Goal: Find specific page/section

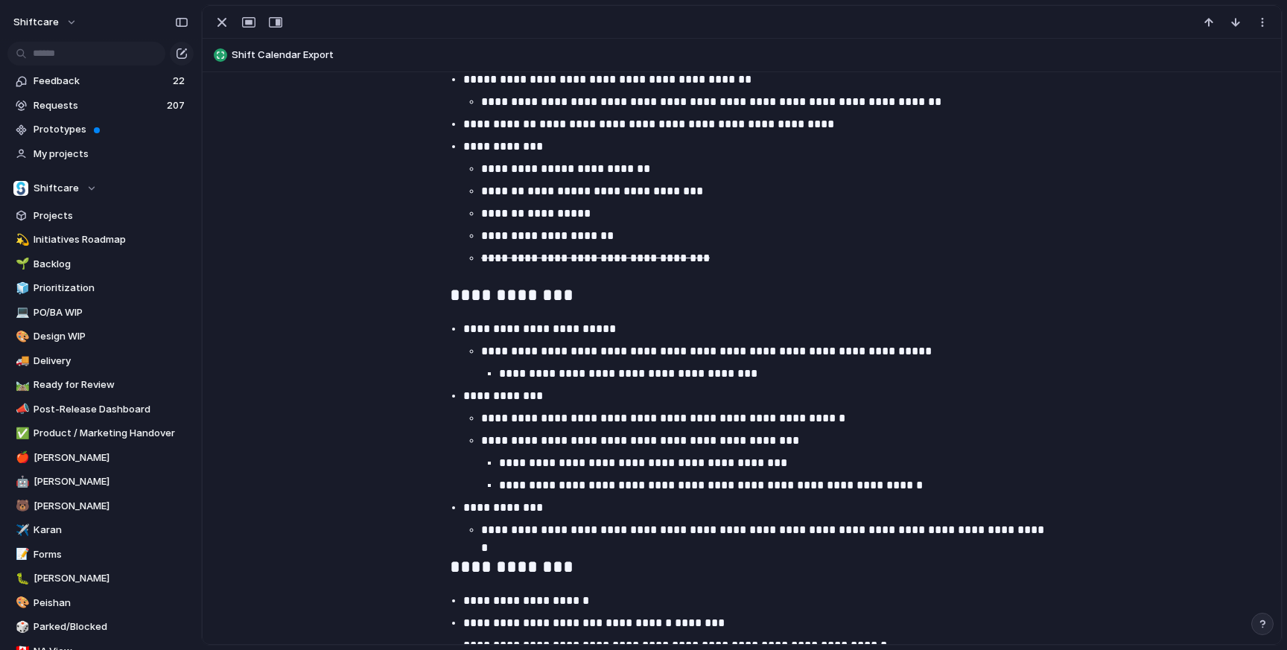
scroll to position [1550, 0]
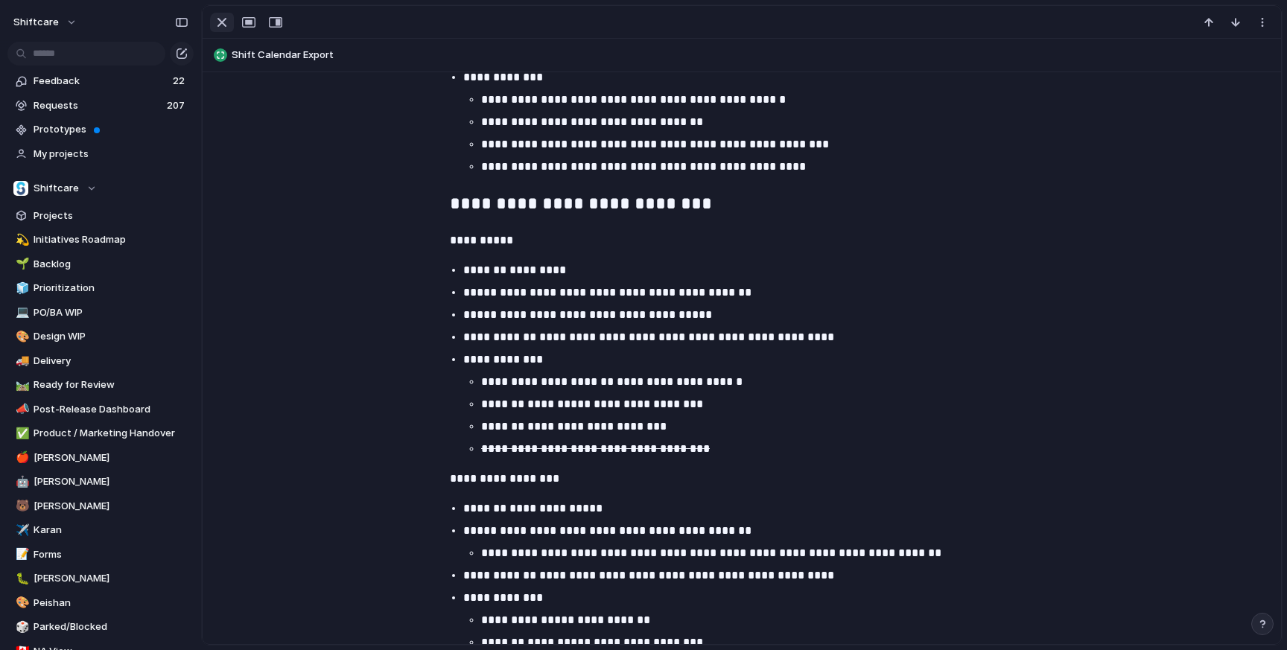
click at [223, 25] on div "button" at bounding box center [222, 22] width 18 height 18
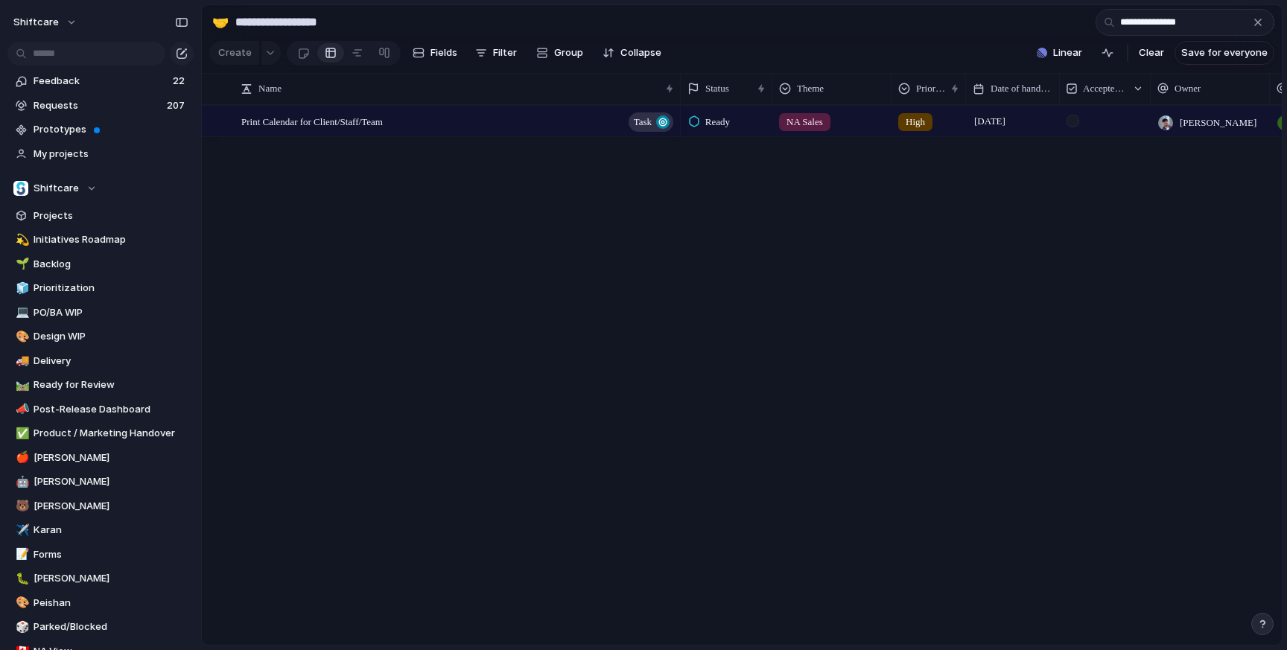
click at [1260, 22] on div "button" at bounding box center [1258, 22] width 12 height 12
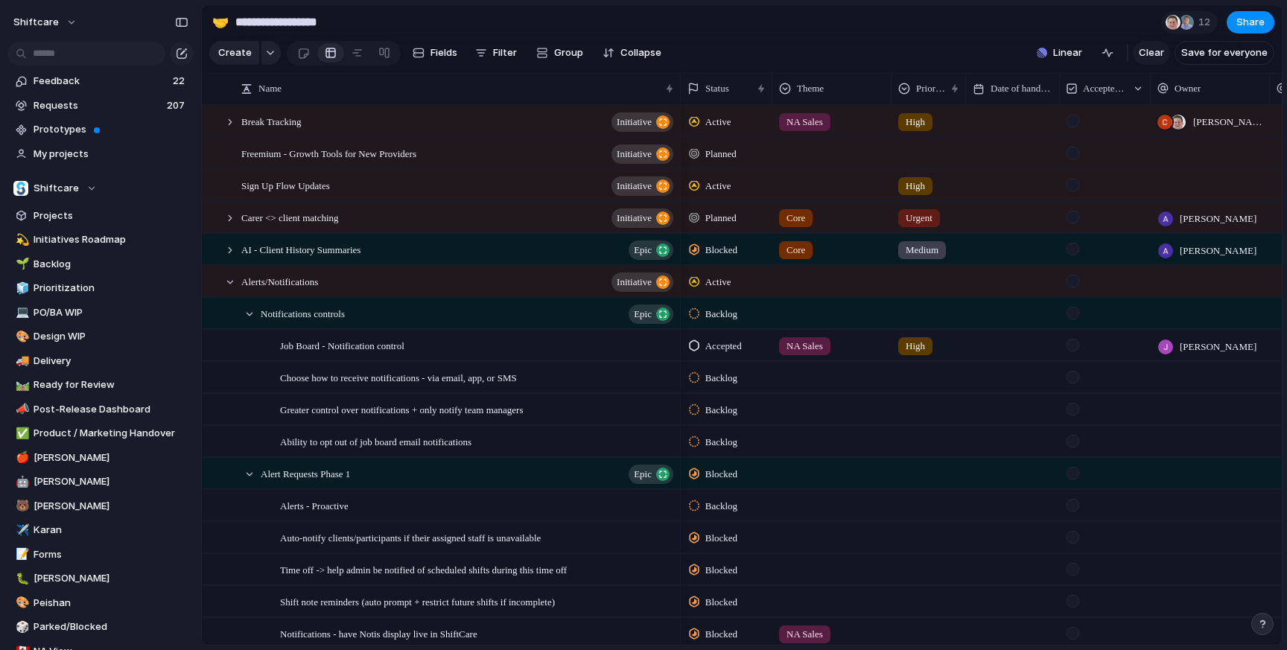
click at [1151, 48] on span "Clear" at bounding box center [1151, 52] width 25 height 15
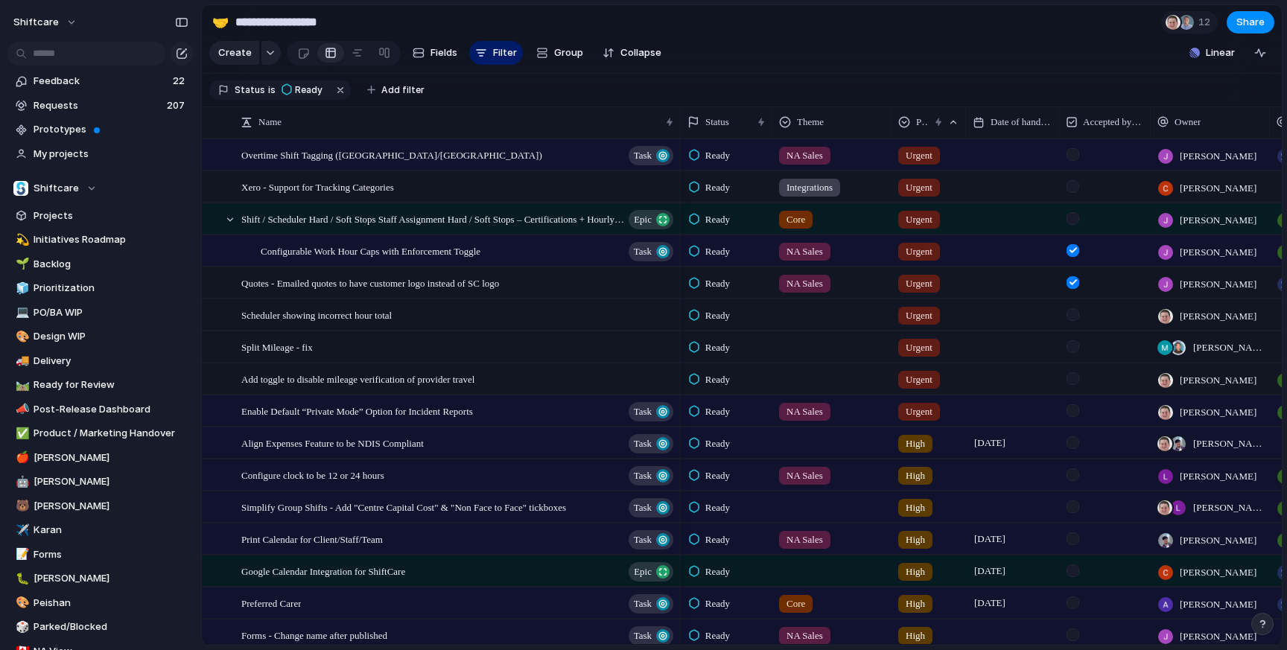
click at [888, 46] on section "Create Fields Filter Group Zoom Collapse Linear Clear Save for everyone" at bounding box center [742, 56] width 1080 height 36
